Goal: Transaction & Acquisition: Purchase product/service

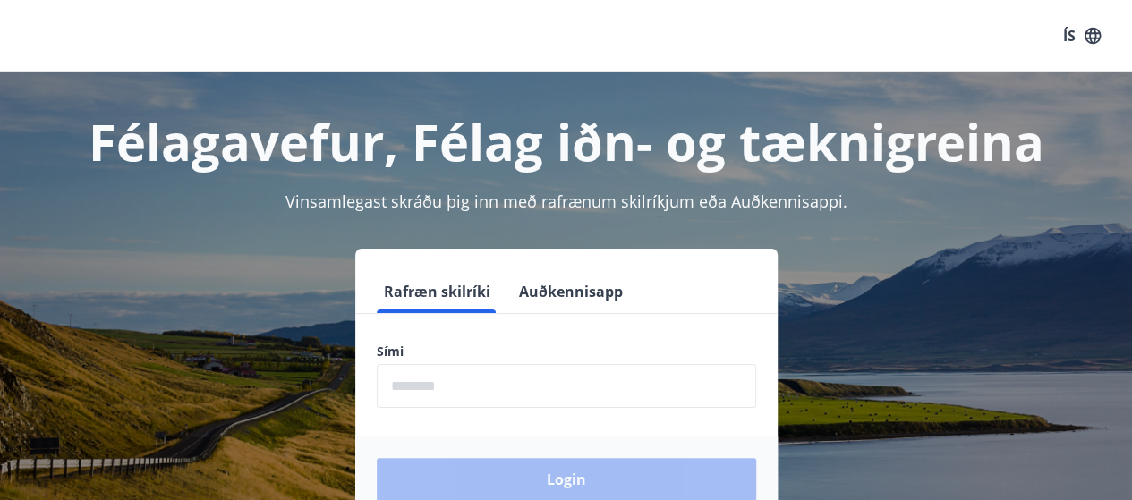
click at [478, 382] on input "phone" at bounding box center [566, 386] width 379 height 44
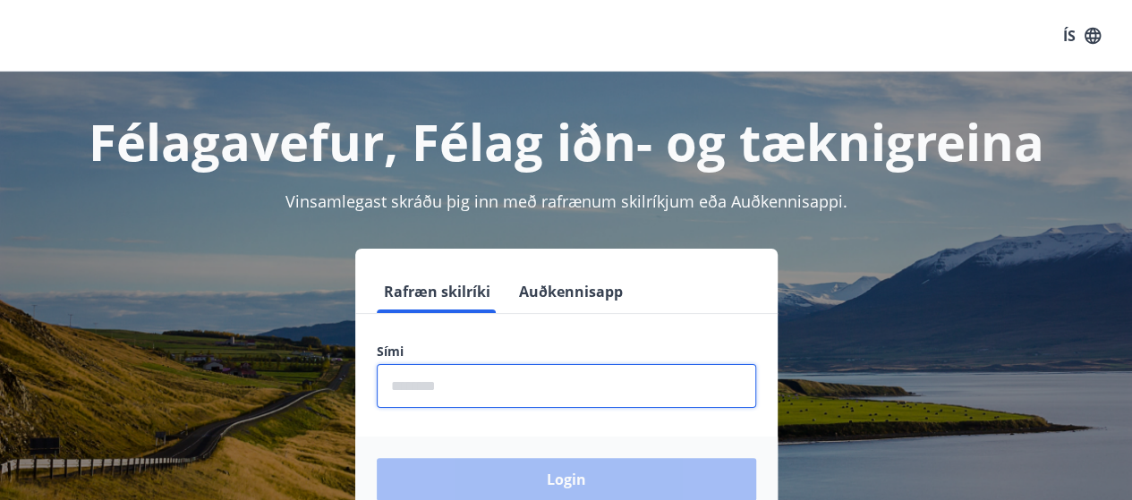
type input "********"
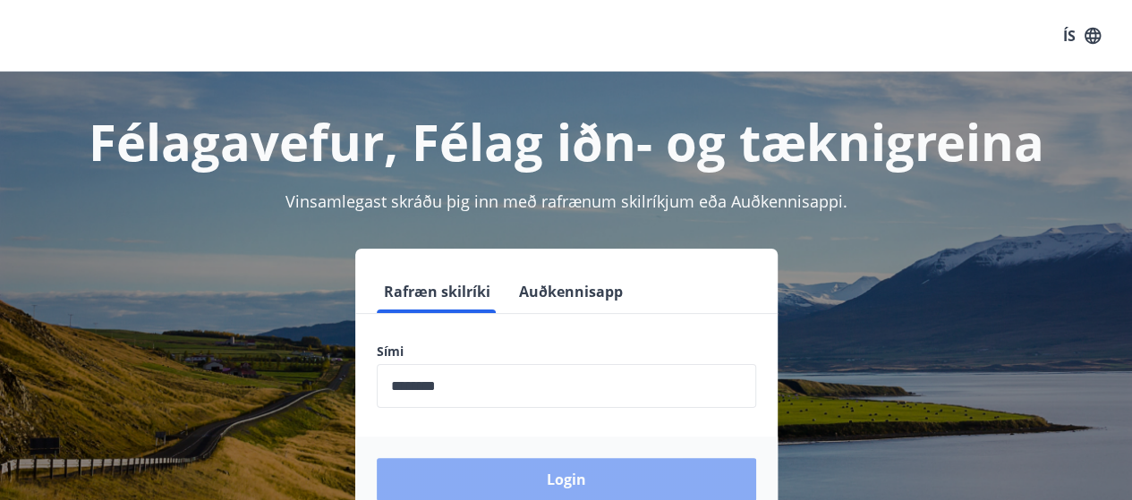
click at [601, 478] on button "Login" at bounding box center [566, 479] width 379 height 43
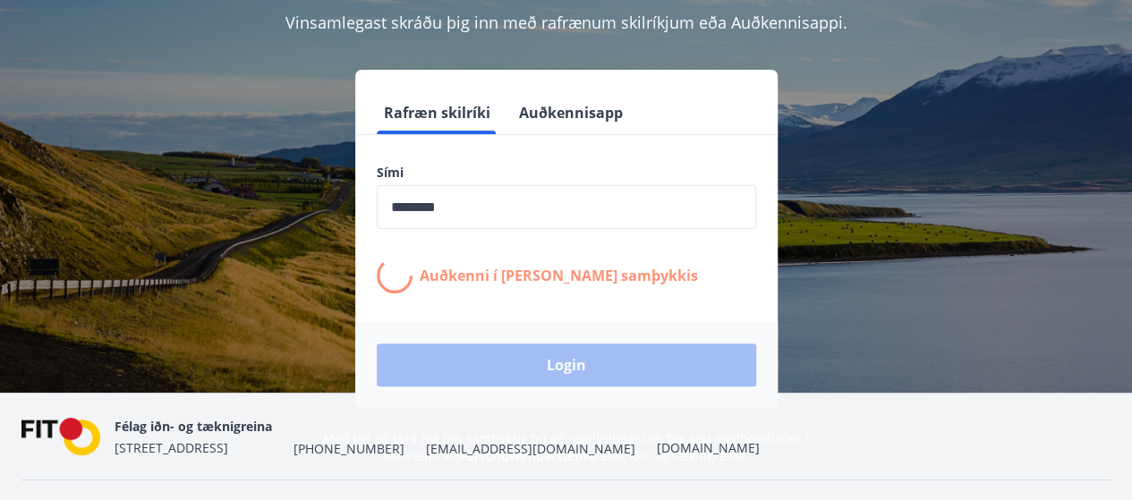
scroll to position [221, 0]
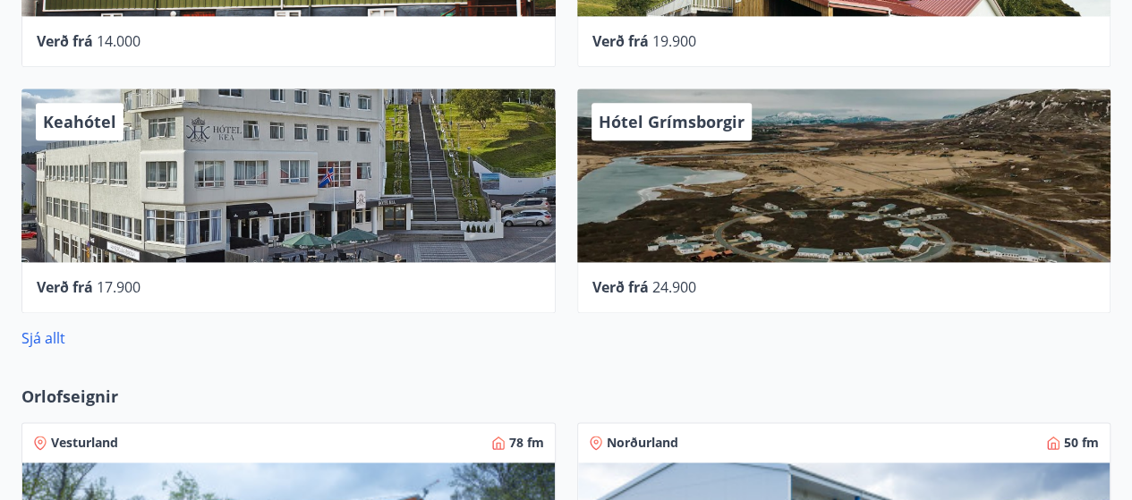
scroll to position [1164, 0]
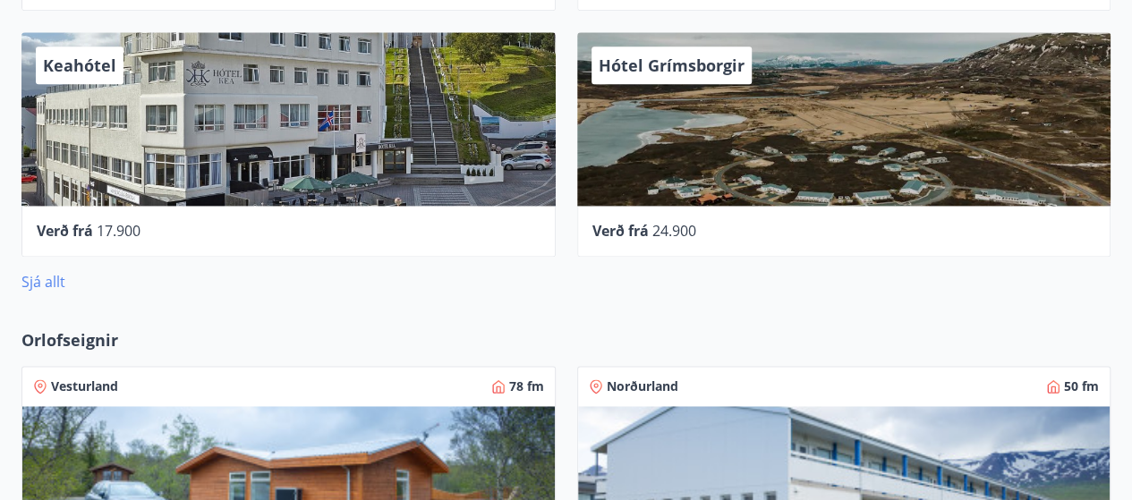
click at [47, 280] on link "Sjá allt" at bounding box center [43, 282] width 44 height 20
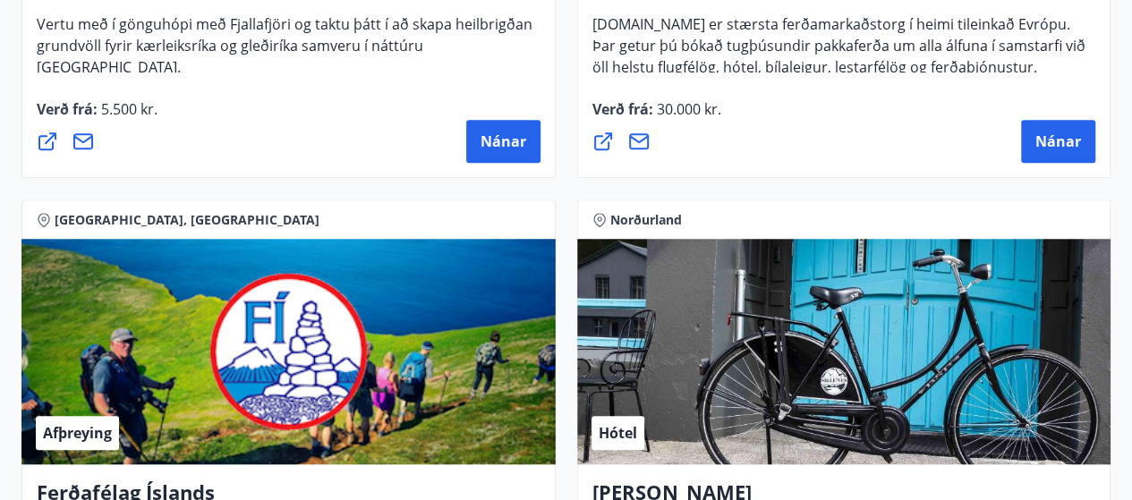
scroll to position [209, 0]
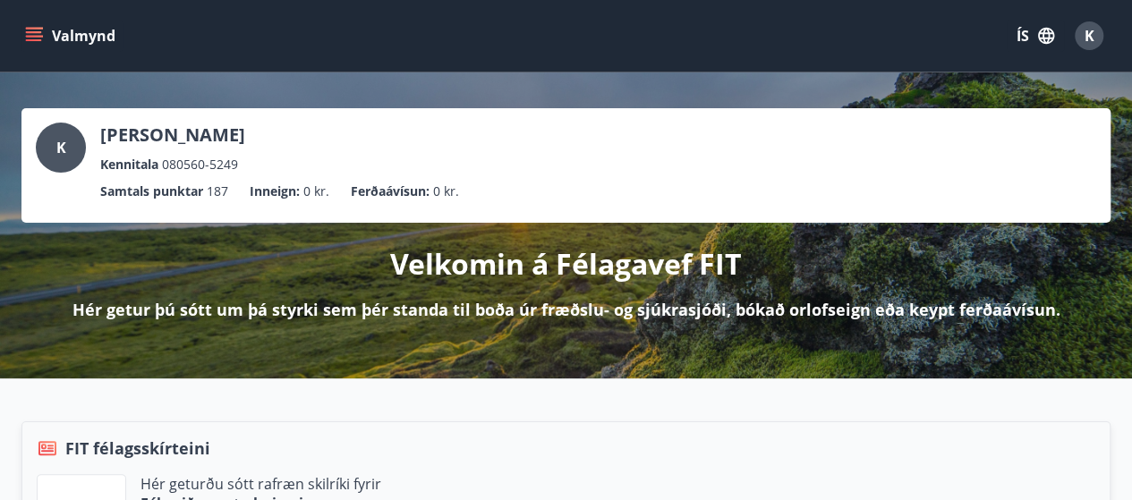
click at [43, 30] on button "Valmynd" at bounding box center [71, 36] width 101 height 32
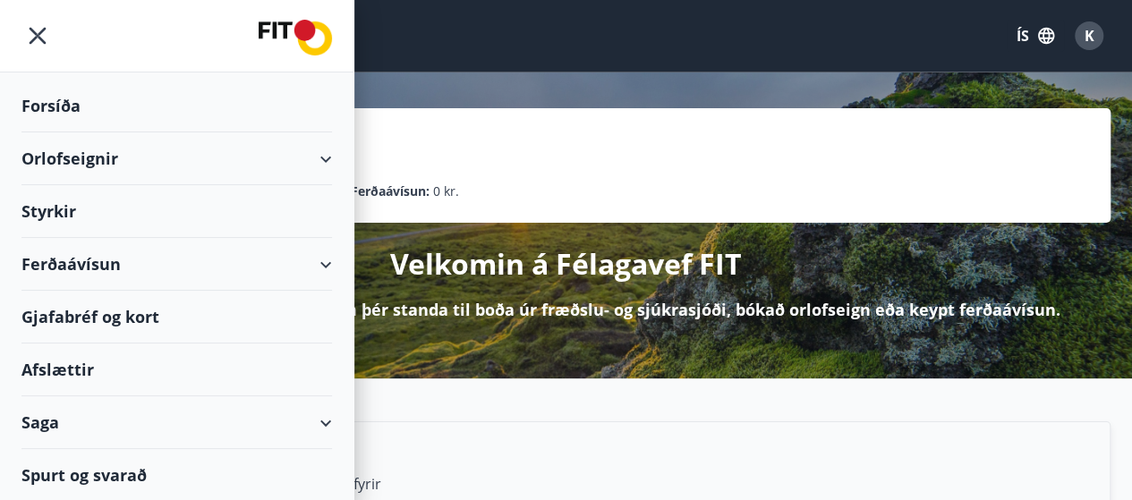
click at [90, 257] on div "Ferðaávísun" at bounding box center [176, 264] width 311 height 53
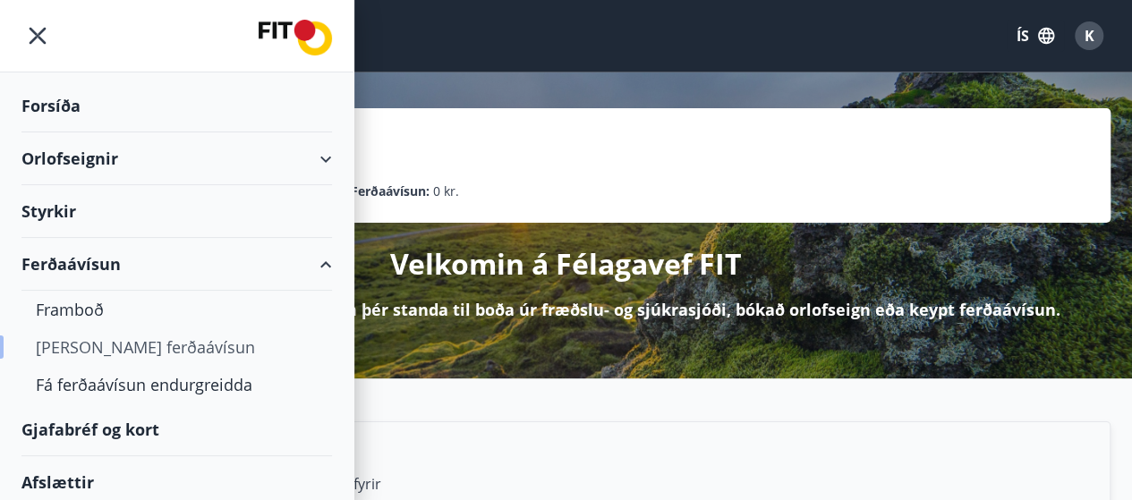
click at [141, 352] on div "Kaupa ferðaávísun" at bounding box center [177, 347] width 282 height 38
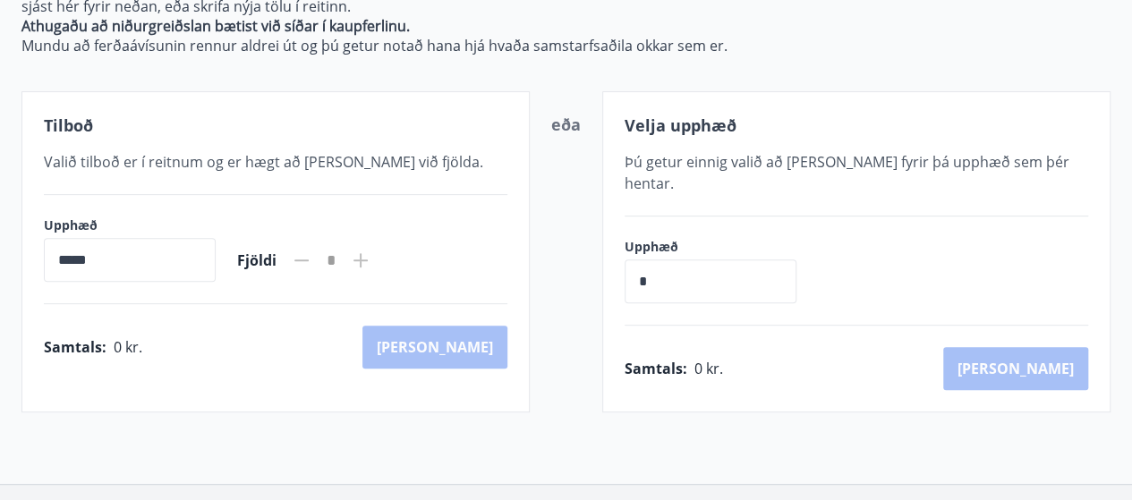
scroll to position [179, 0]
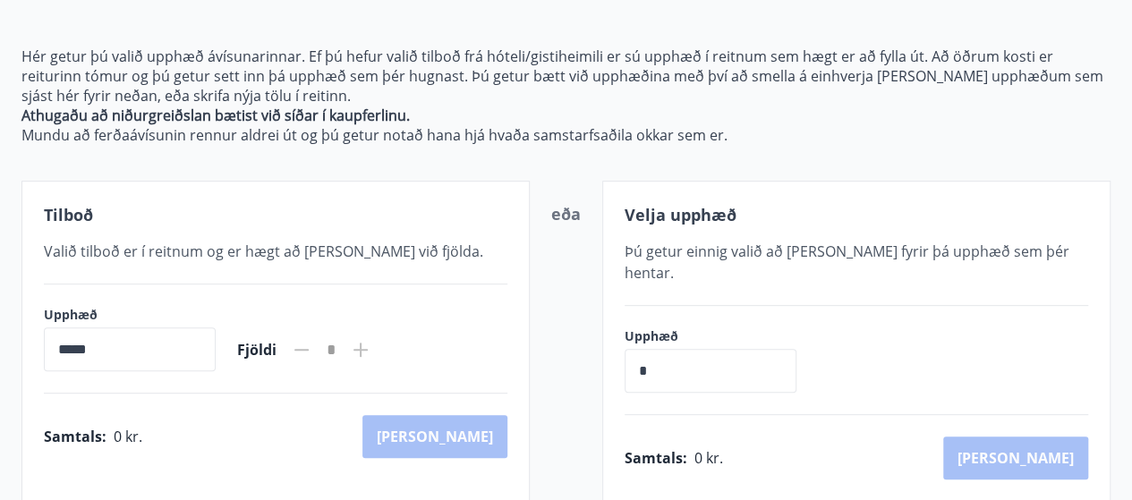
click at [106, 355] on input "*****" at bounding box center [130, 350] width 172 height 44
click at [116, 346] on input "*****" at bounding box center [130, 350] width 172 height 44
click at [166, 343] on input "*****" at bounding box center [130, 350] width 172 height 44
click at [368, 344] on icon at bounding box center [361, 350] width 14 height 14
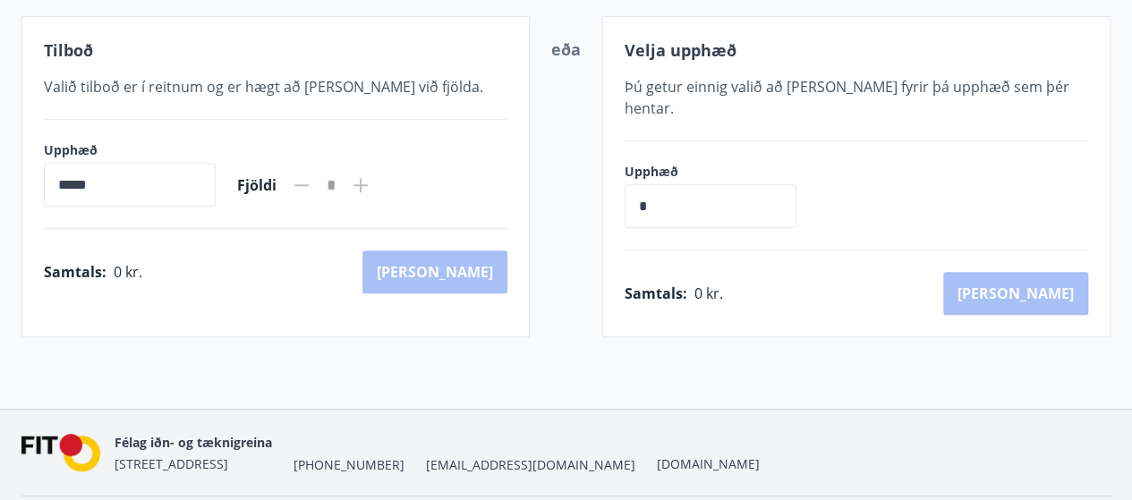
scroll to position [358, 0]
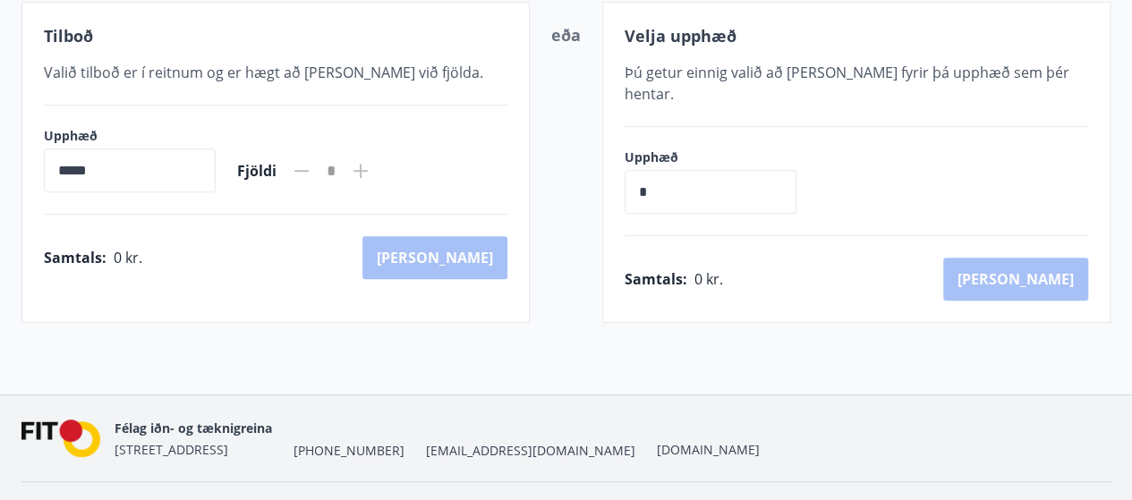
click at [937, 258] on div "Samtals : 0 kr. Kaup" at bounding box center [857, 279] width 464 height 43
drag, startPoint x: 786, startPoint y: 276, endPoint x: 750, endPoint y: 176, distance: 105.6
click at [786, 275] on div "Samtals : 0 kr. Kaup" at bounding box center [857, 279] width 464 height 43
drag, startPoint x: 695, startPoint y: 191, endPoint x: 696, endPoint y: 178, distance: 12.7
click at [695, 190] on input "*" at bounding box center [711, 192] width 172 height 44
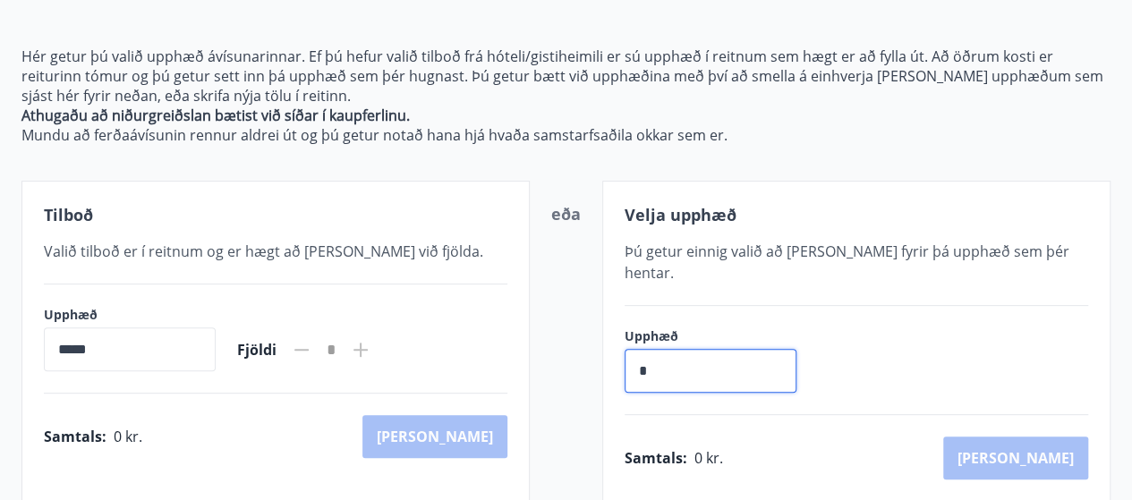
scroll to position [0, 0]
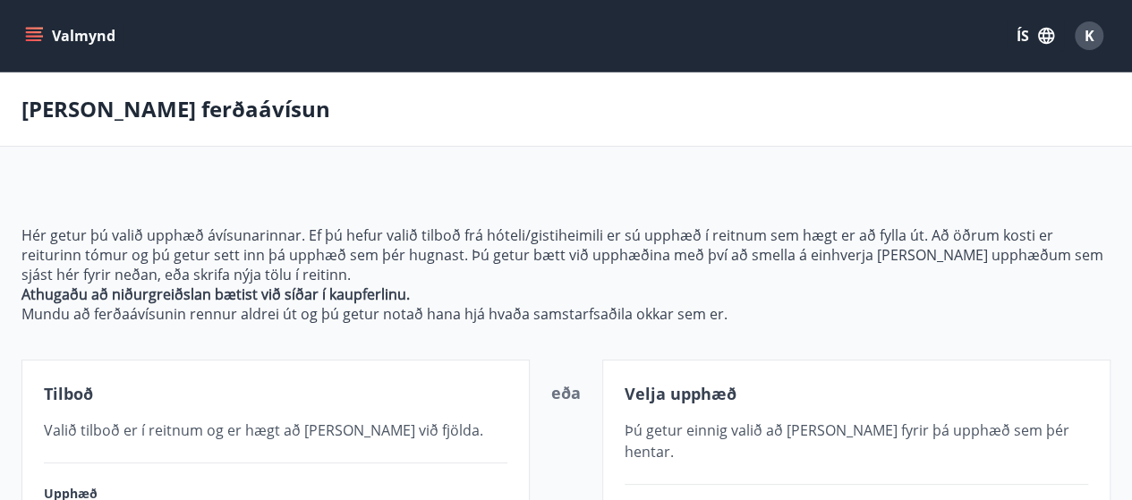
click at [30, 36] on icon "menu" at bounding box center [36, 36] width 20 height 2
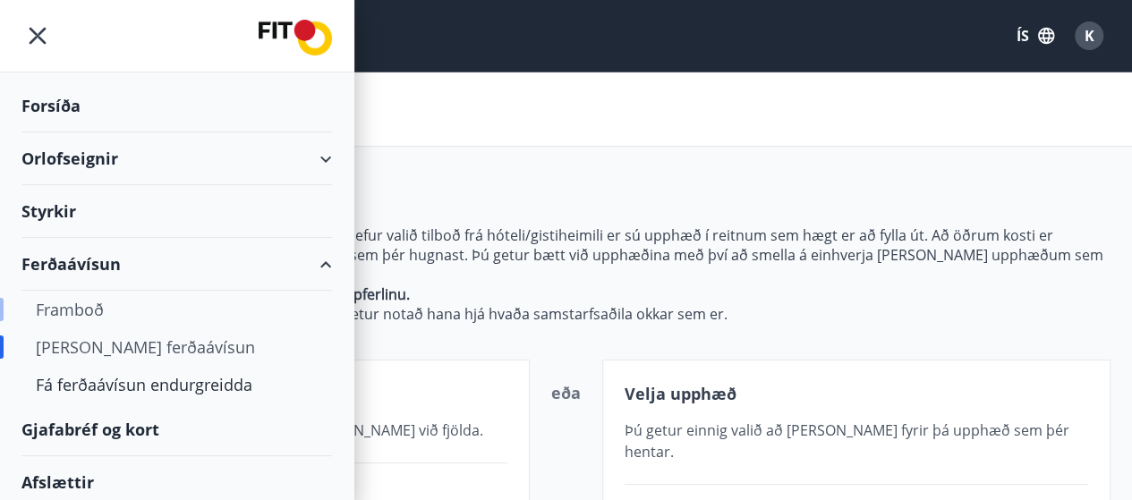
click at [88, 306] on div "Framboð" at bounding box center [177, 310] width 282 height 38
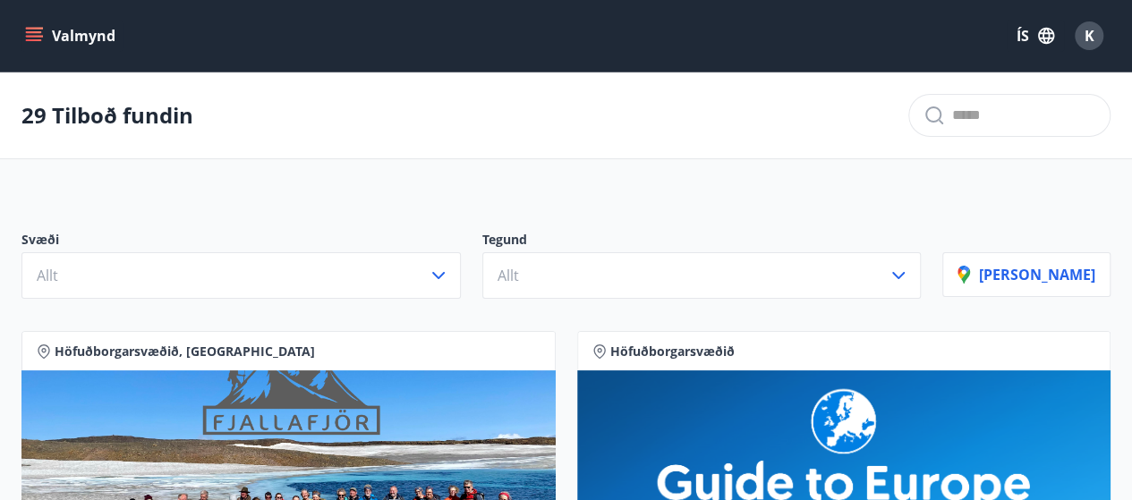
click at [34, 30] on icon "menu" at bounding box center [34, 36] width 18 height 18
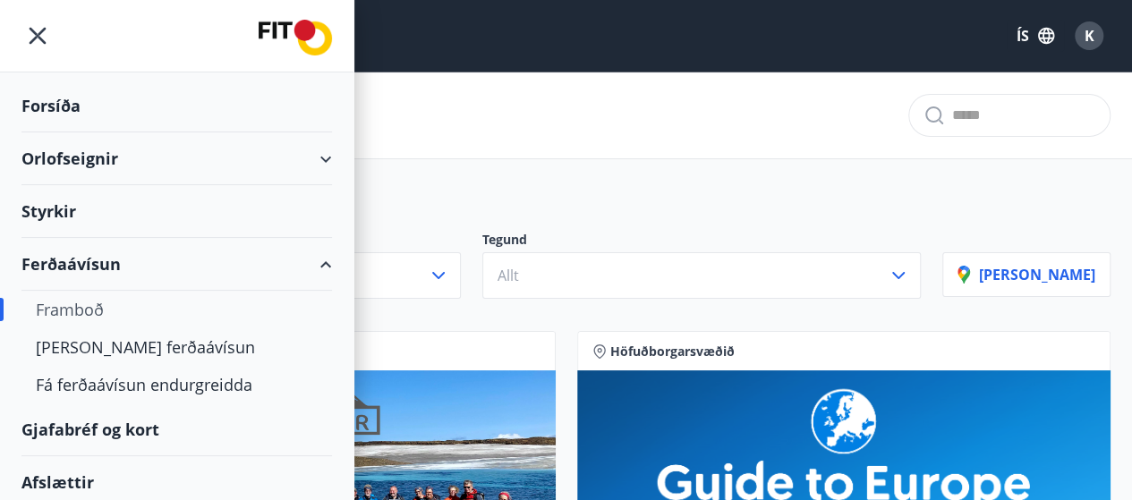
click at [96, 433] on div "Gjafabréf og kort" at bounding box center [176, 430] width 311 height 53
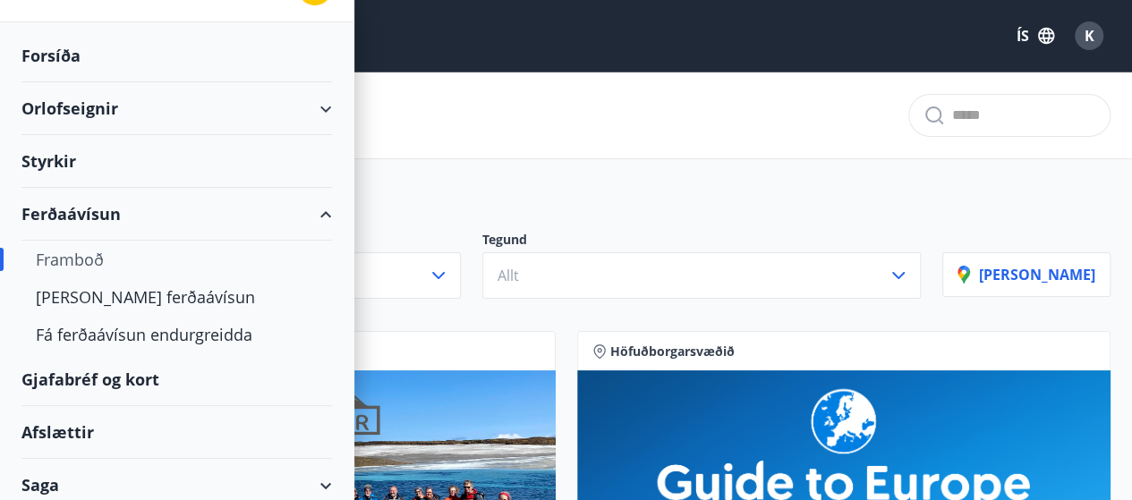
scroll to position [90, 0]
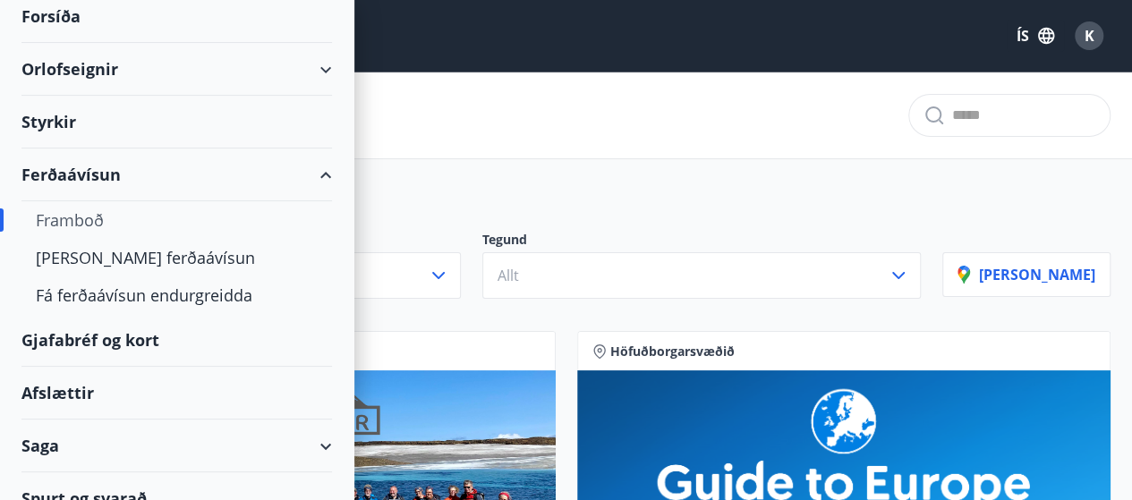
click at [81, 341] on div "Gjafabréf og kort" at bounding box center [176, 340] width 311 height 53
click at [82, 386] on div "Afslættir" at bounding box center [176, 393] width 311 height 53
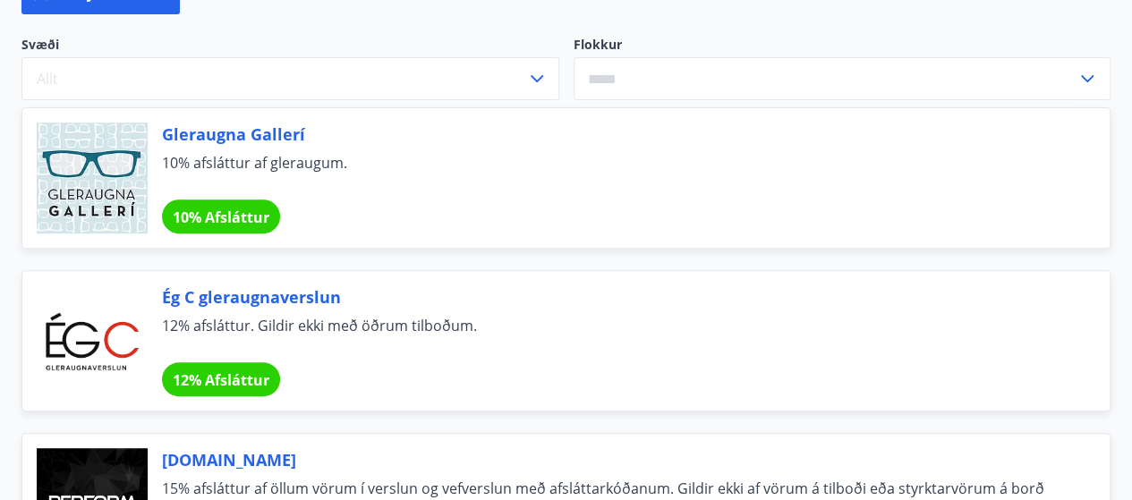
scroll to position [269, 0]
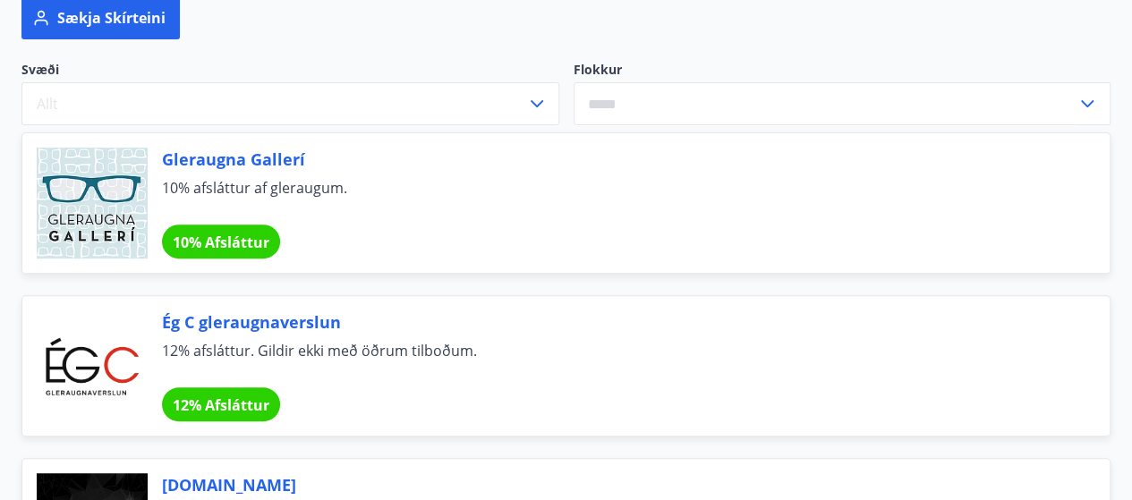
click at [589, 69] on label "Flokkur" at bounding box center [843, 70] width 538 height 18
click at [735, 112] on input "text" at bounding box center [826, 104] width 504 height 44
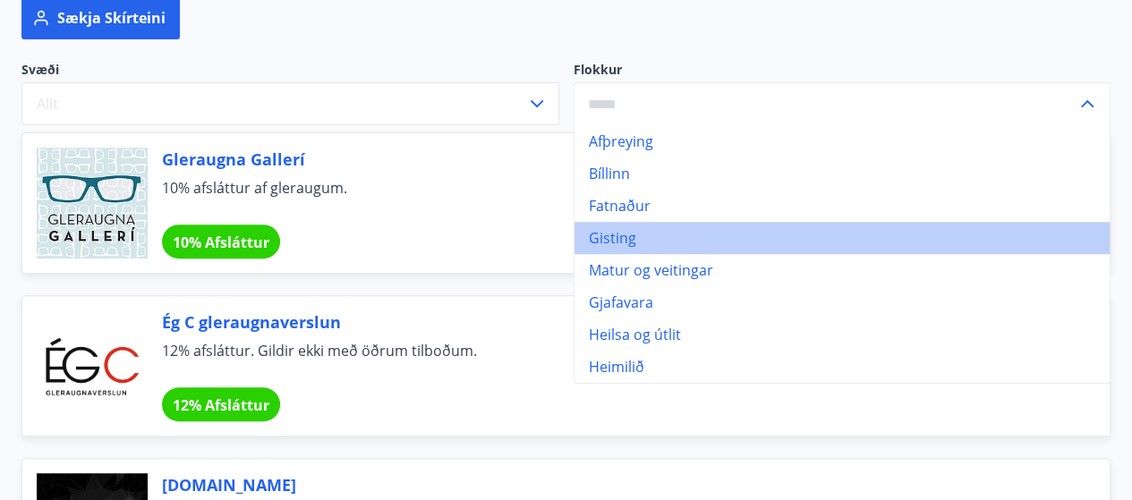
click at [616, 237] on li "Gisting" at bounding box center [843, 238] width 536 height 32
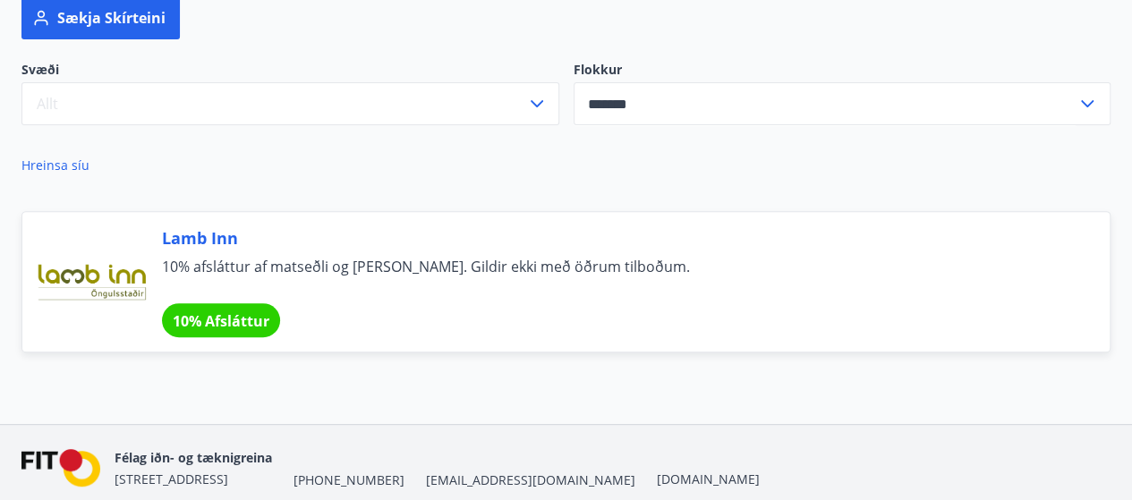
type input "*******"
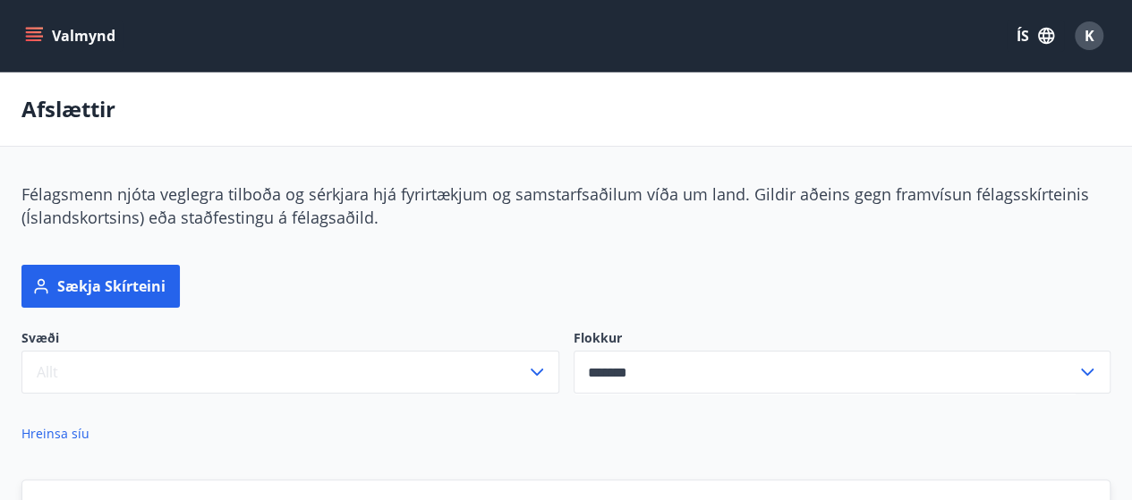
click at [29, 30] on icon "menu" at bounding box center [34, 36] width 18 height 18
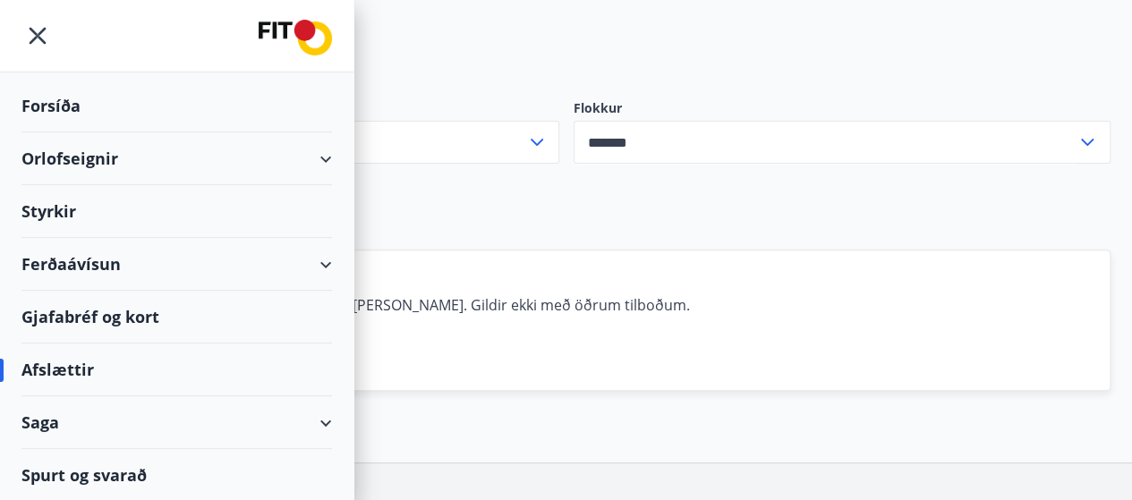
scroll to position [269, 0]
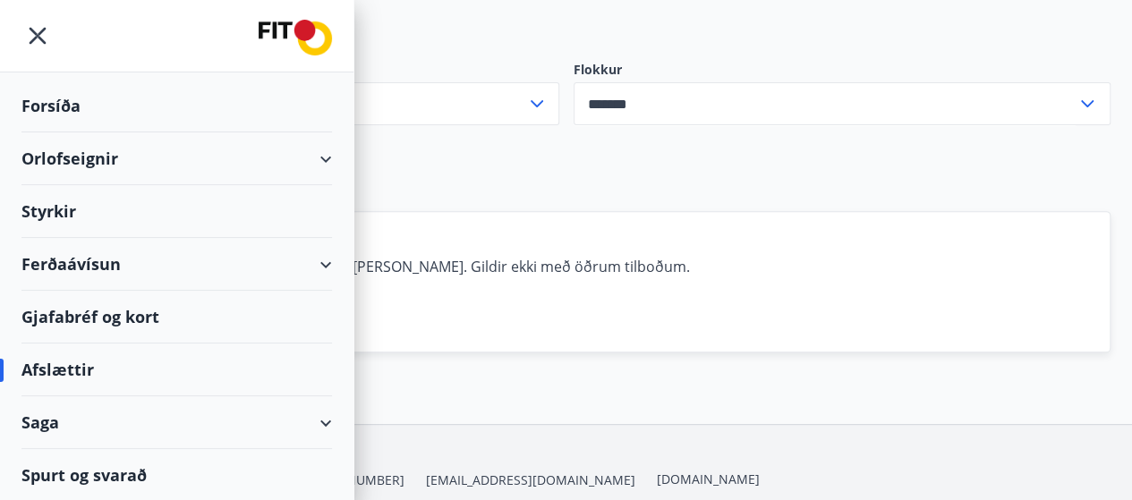
click at [320, 415] on div "Saga" at bounding box center [176, 422] width 311 height 53
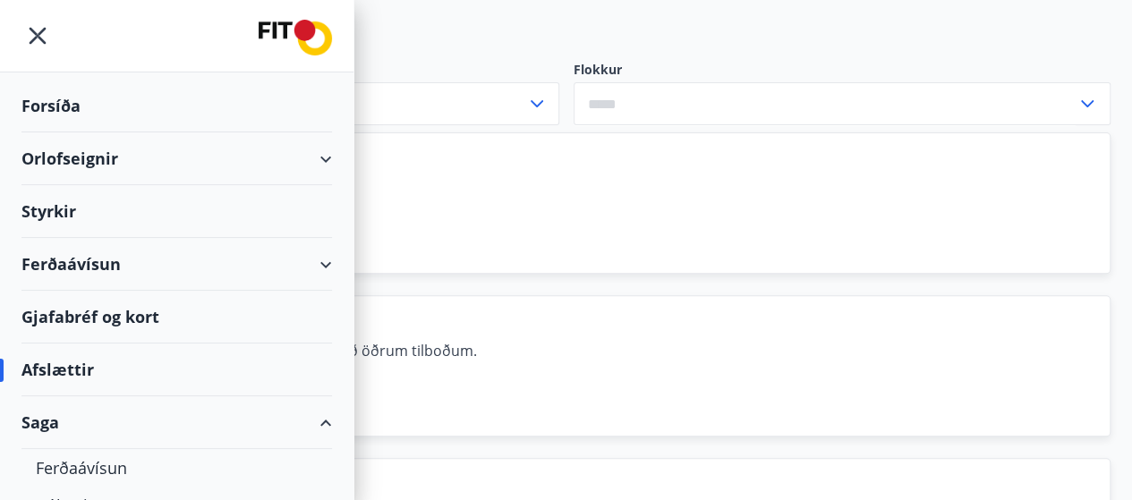
scroll to position [179, 0]
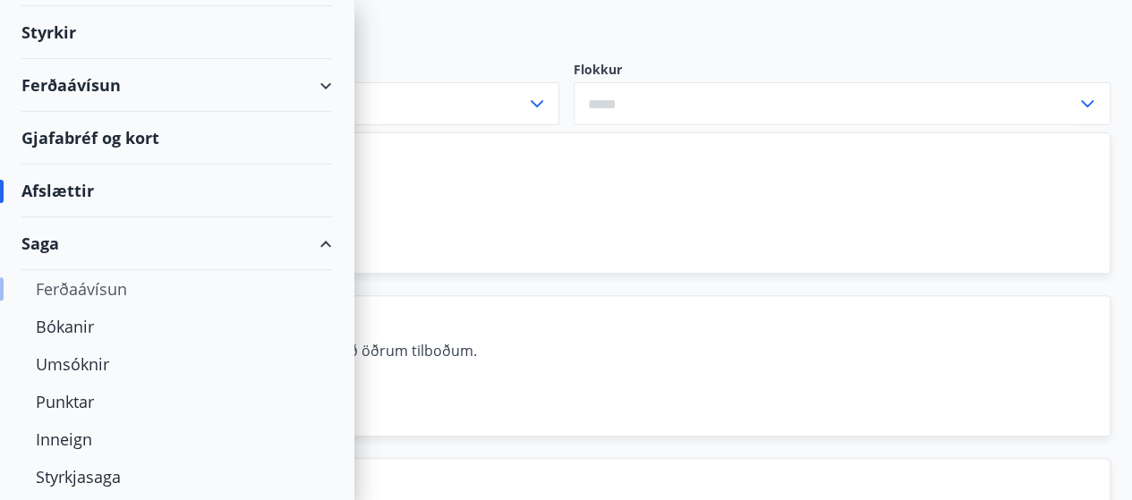
click at [66, 286] on div "Ferðaávísun" at bounding box center [177, 289] width 282 height 38
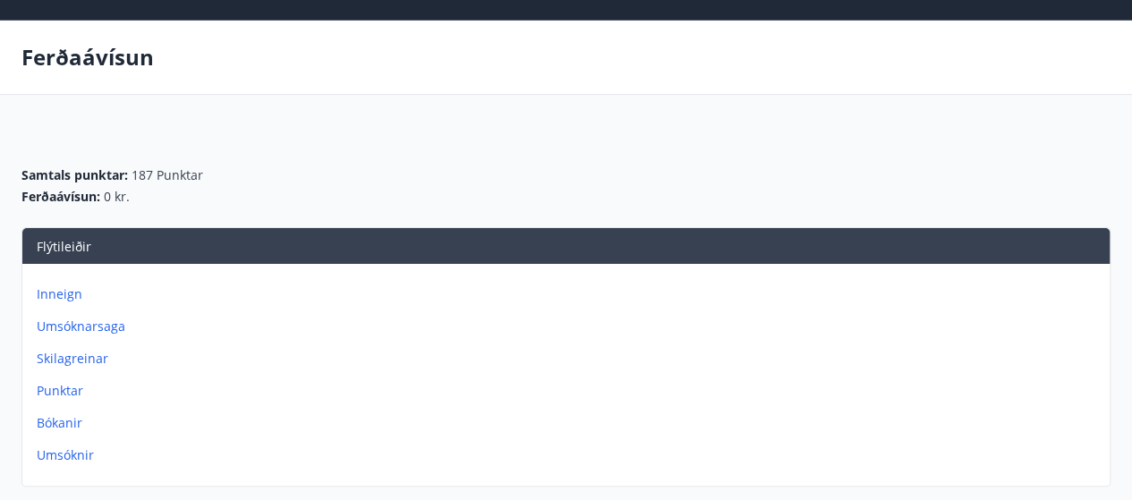
scroll to position [90, 0]
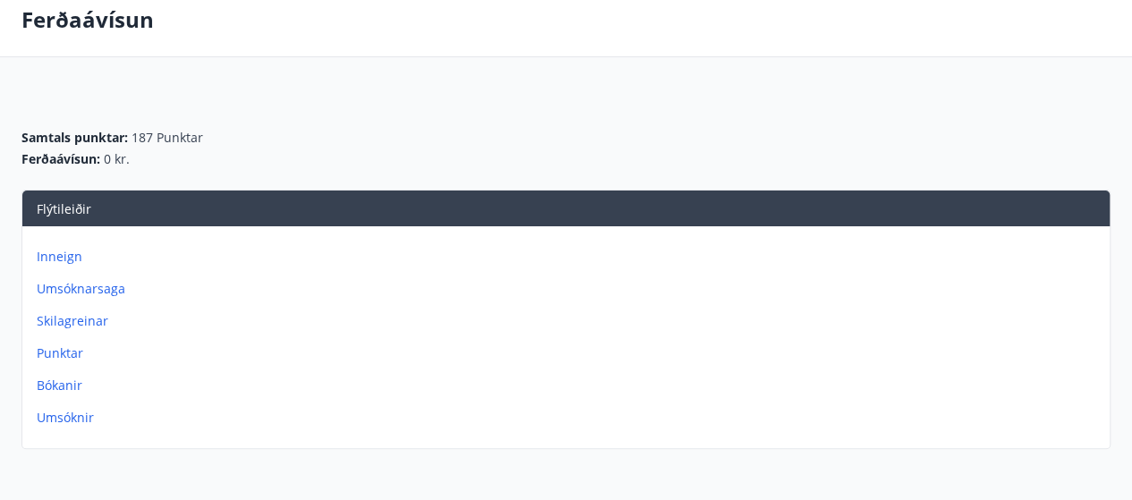
click at [75, 418] on p "Umsóknir" at bounding box center [570, 418] width 1066 height 18
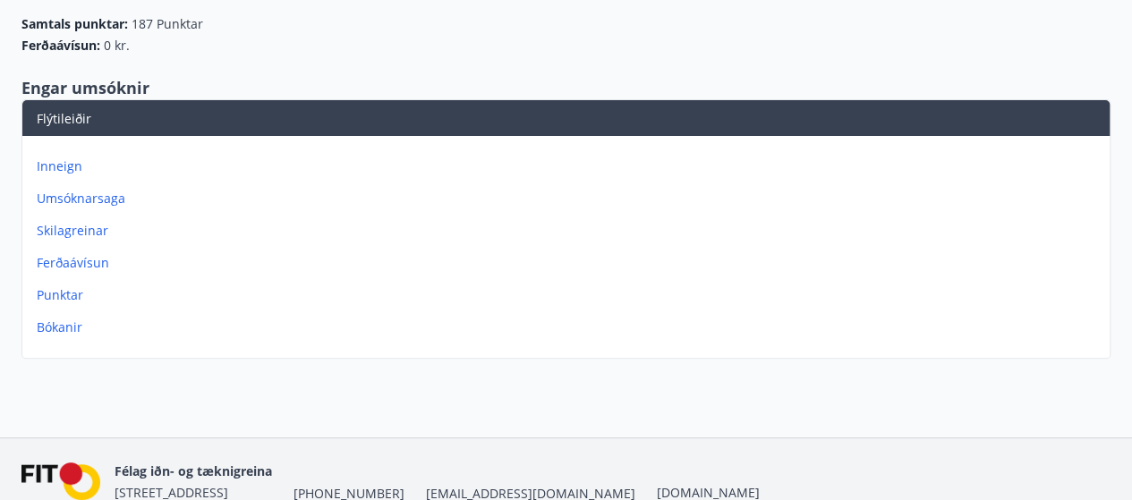
scroll to position [179, 0]
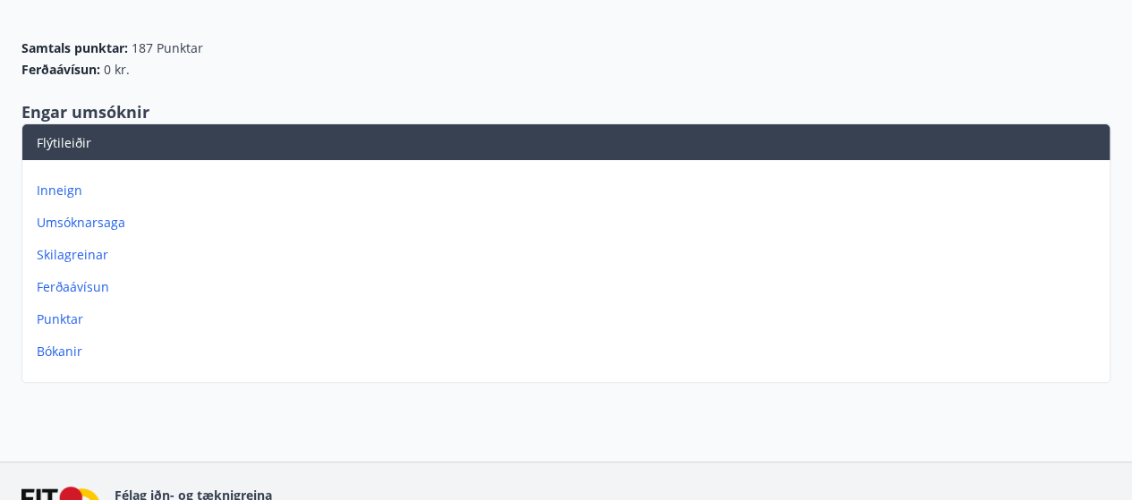
click at [89, 218] on p "Umsóknarsaga" at bounding box center [570, 223] width 1066 height 18
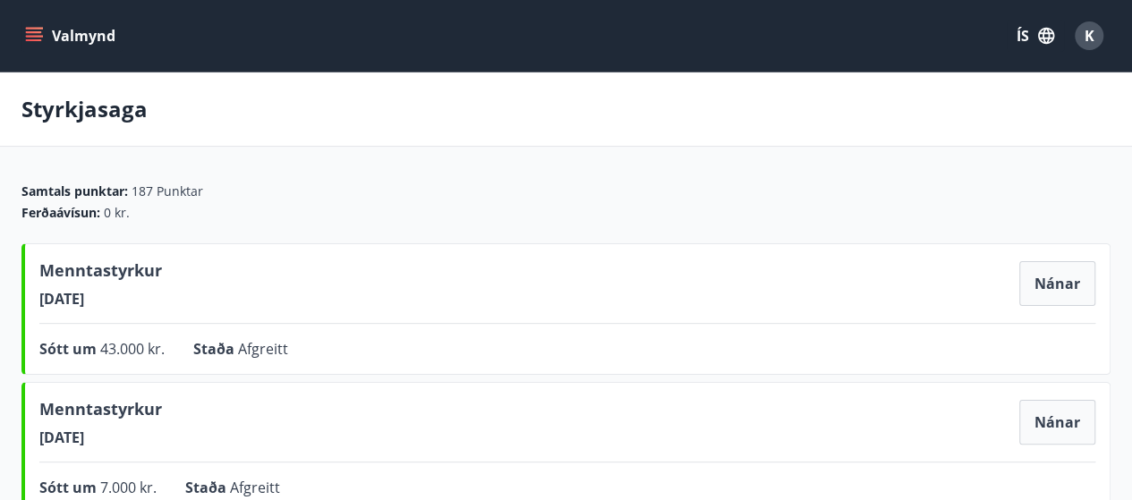
click at [25, 30] on icon "menu" at bounding box center [34, 36] width 18 height 18
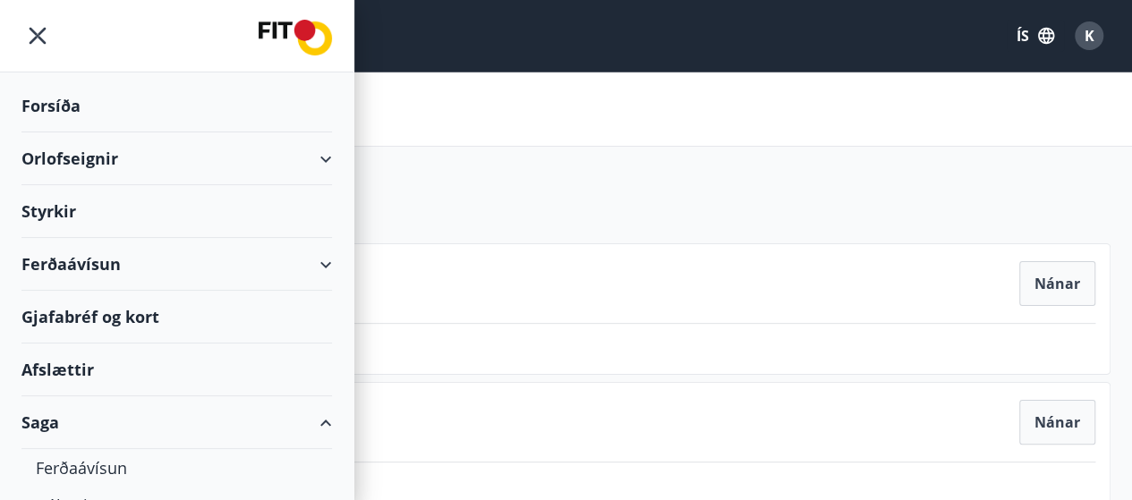
click at [55, 103] on div "Forsíða" at bounding box center [176, 106] width 311 height 53
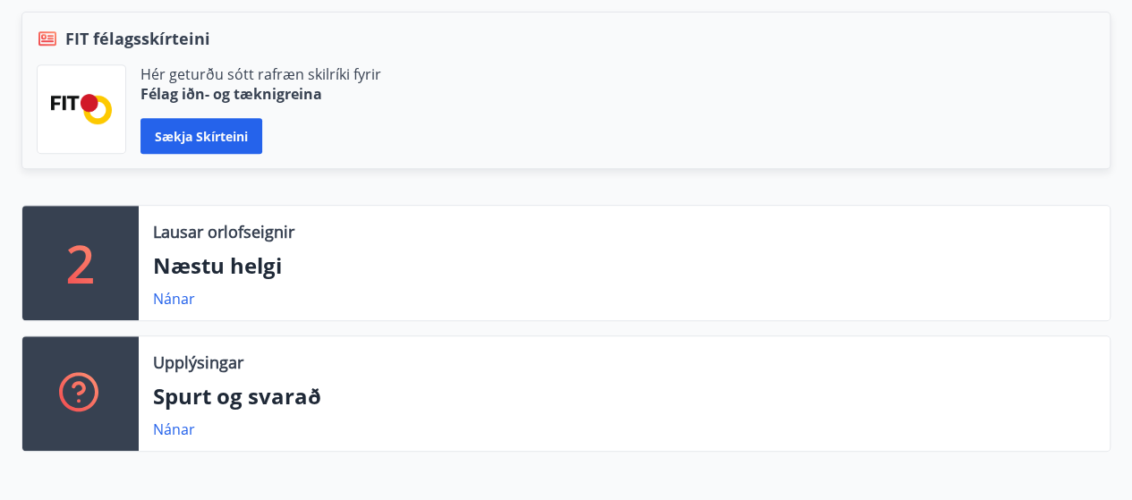
scroll to position [448, 0]
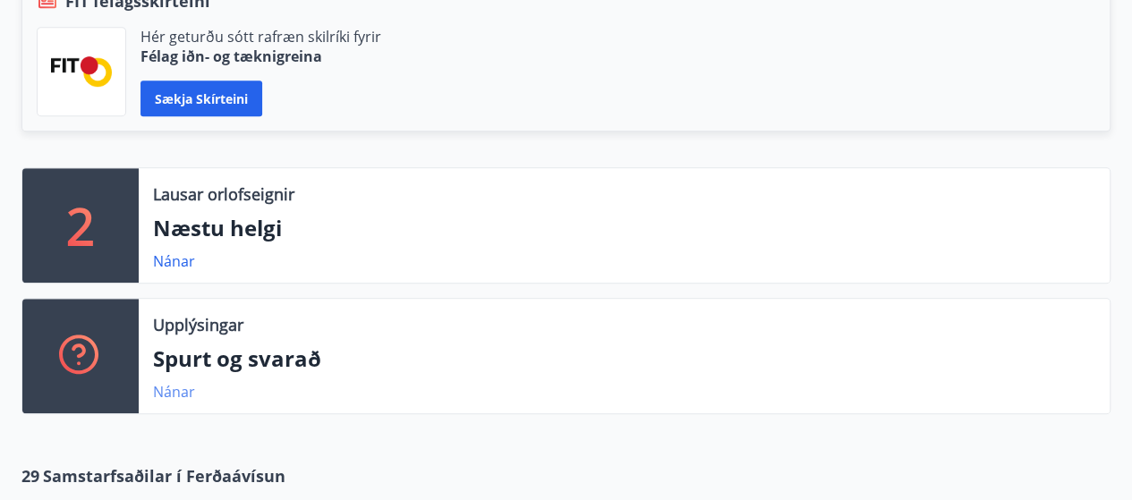
click at [173, 386] on link "Nánar" at bounding box center [174, 392] width 42 height 20
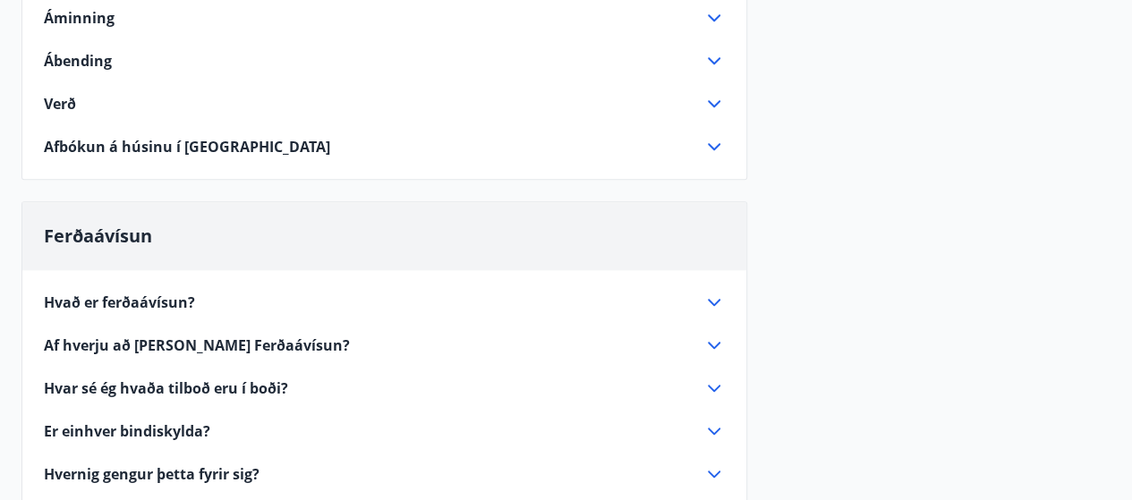
scroll to position [807, 0]
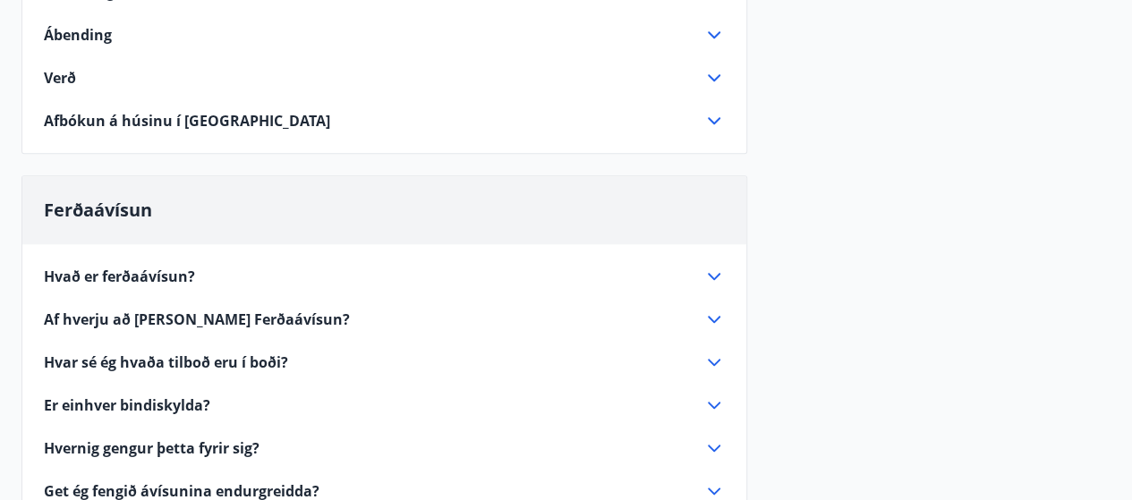
click at [132, 274] on span "Hvað er ferðaávísun?" at bounding box center [119, 277] width 151 height 20
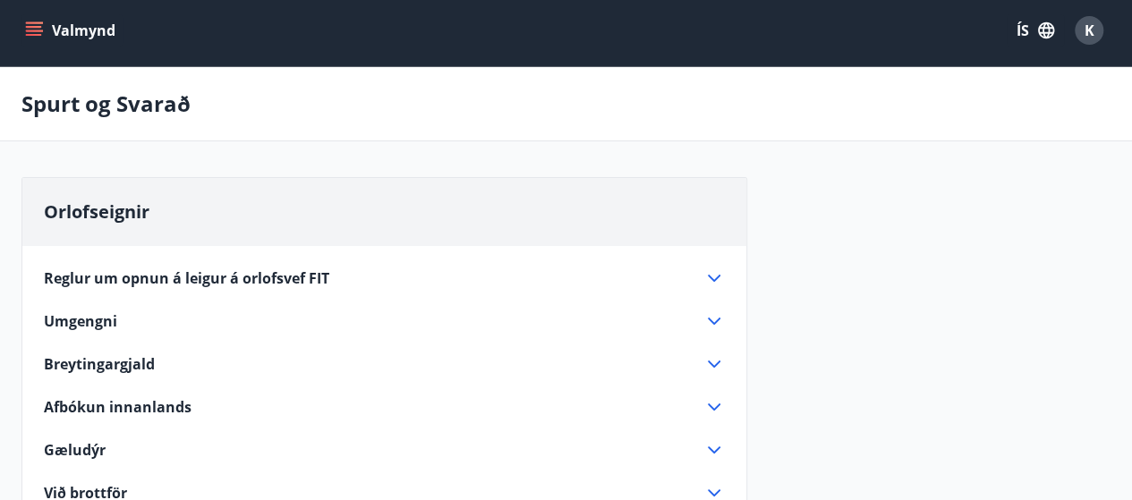
scroll to position [0, 0]
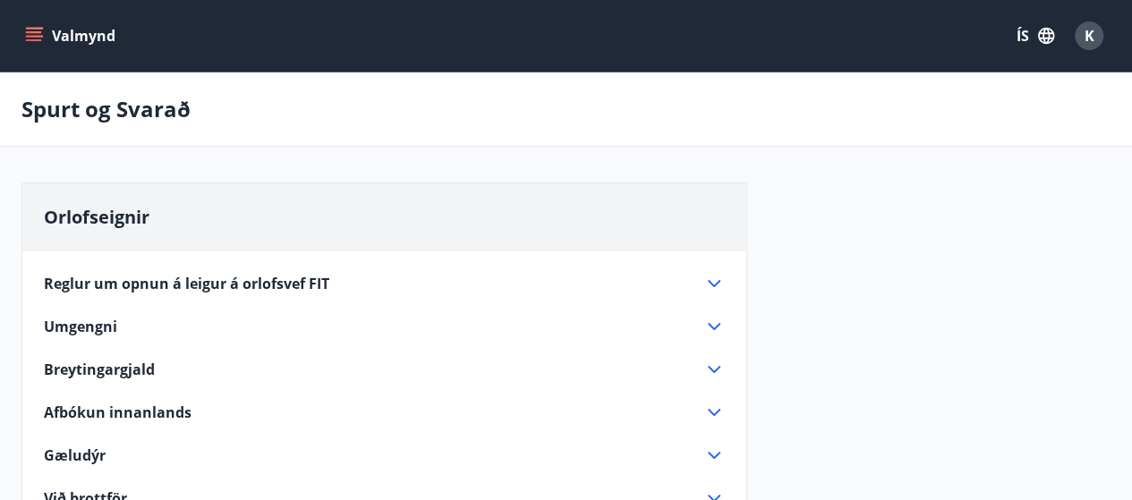
click at [38, 39] on icon "menu" at bounding box center [34, 40] width 16 height 2
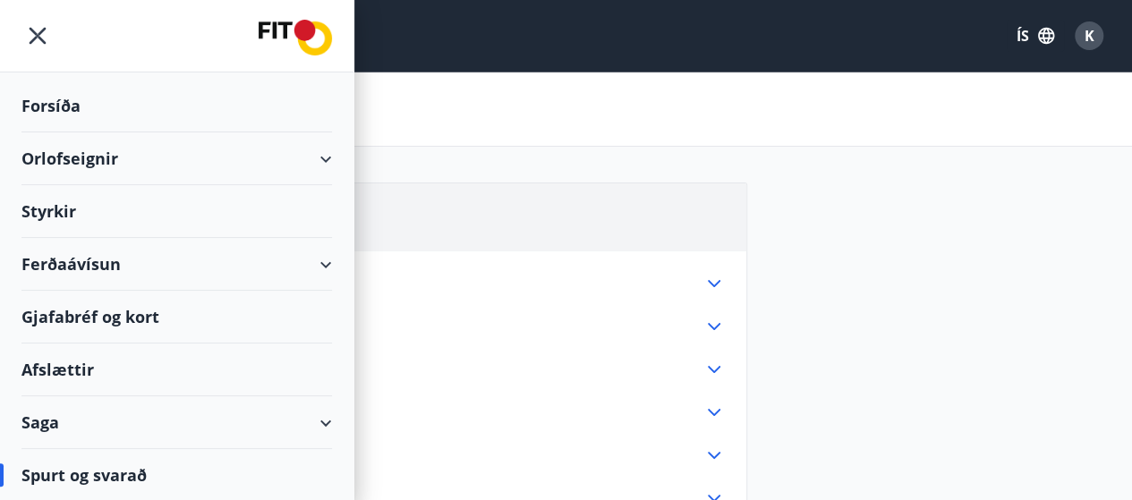
click at [57, 107] on div "Forsíða" at bounding box center [176, 106] width 311 height 53
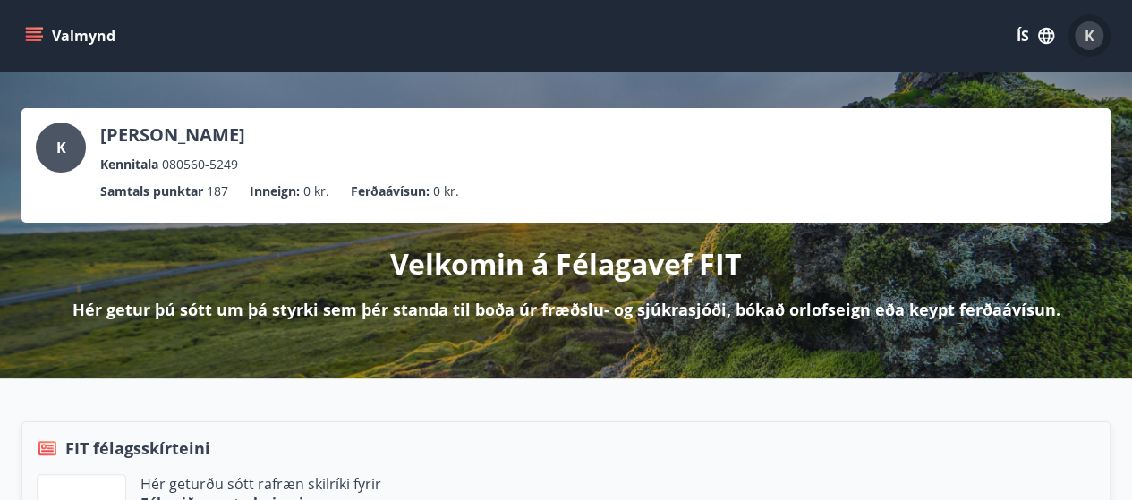
click at [1085, 35] on span "K" at bounding box center [1090, 36] width 10 height 20
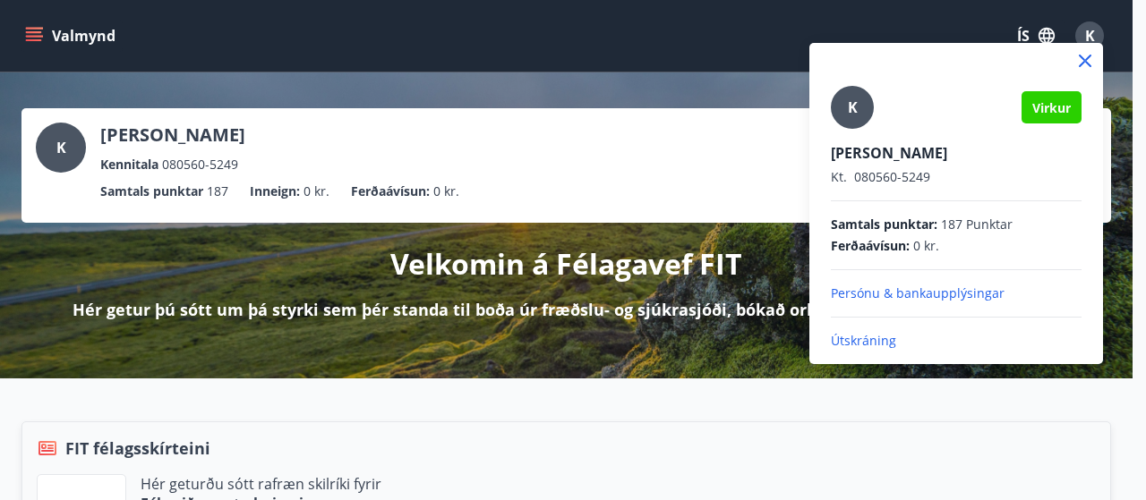
click at [863, 340] on p "Útskráning" at bounding box center [956, 341] width 251 height 18
